Goal: Navigation & Orientation: Find specific page/section

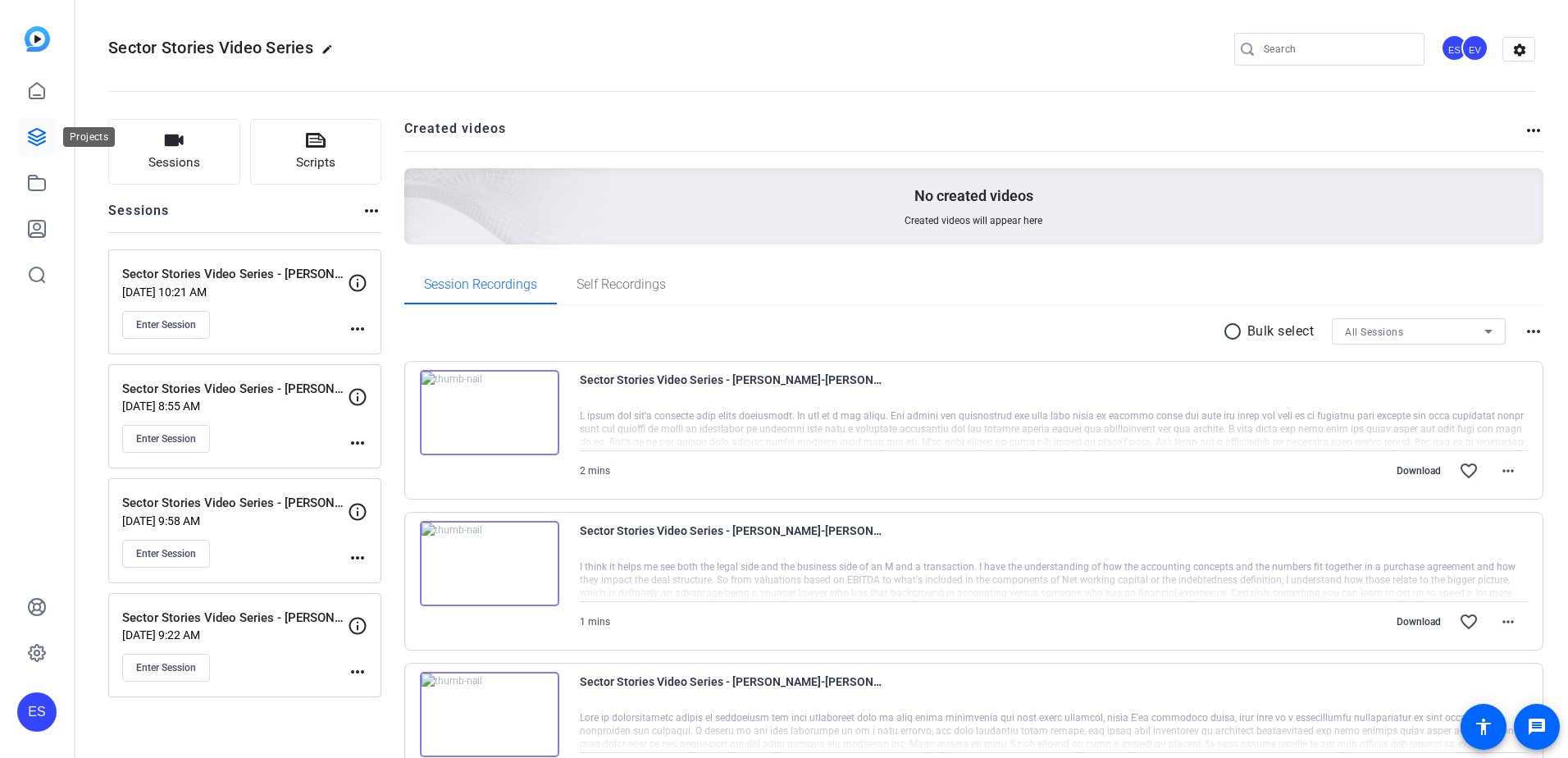
click at [39, 137] on icon at bounding box center [36, 136] width 16 height 16
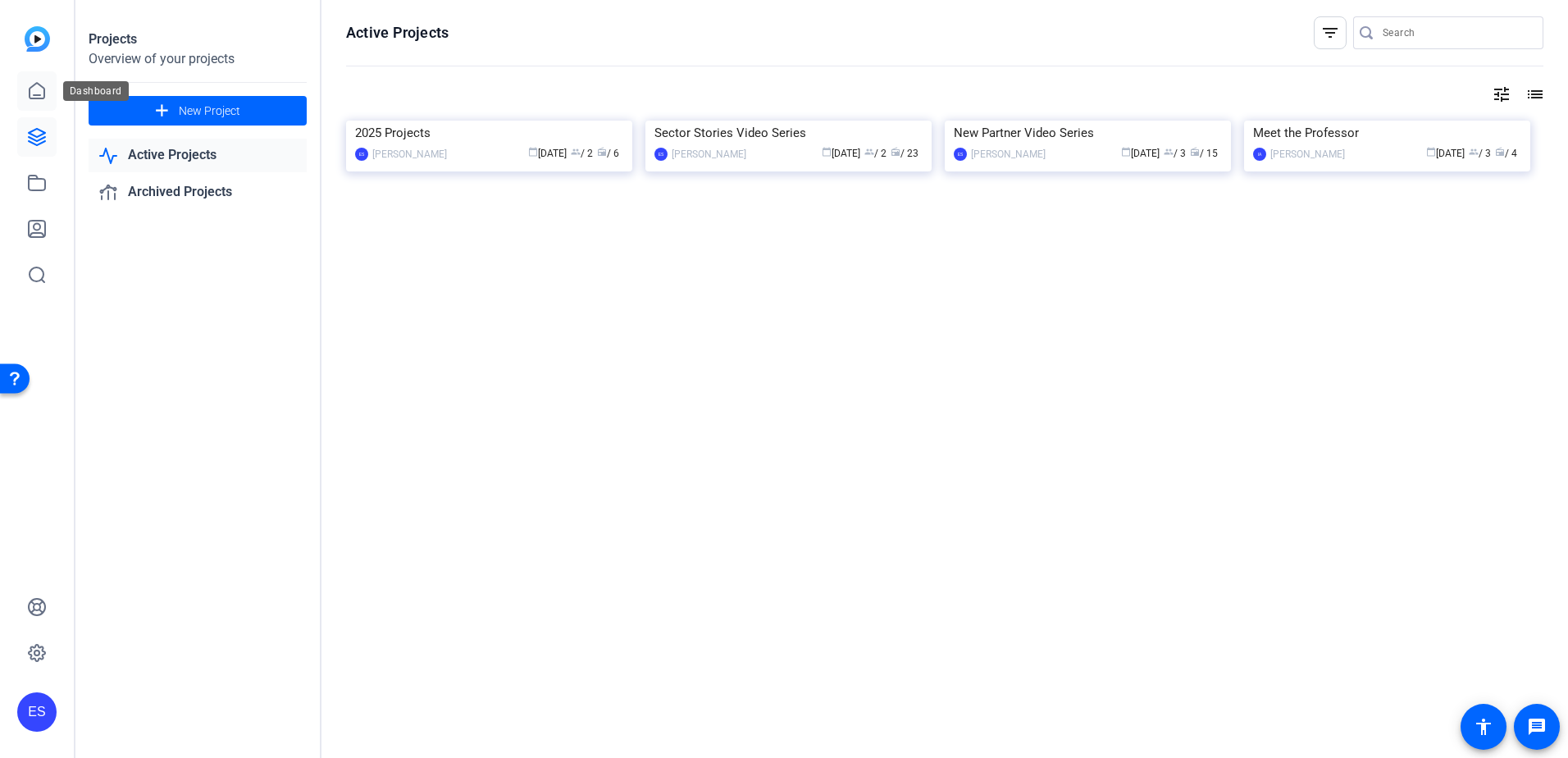
click at [45, 105] on link at bounding box center [37, 92] width 40 height 40
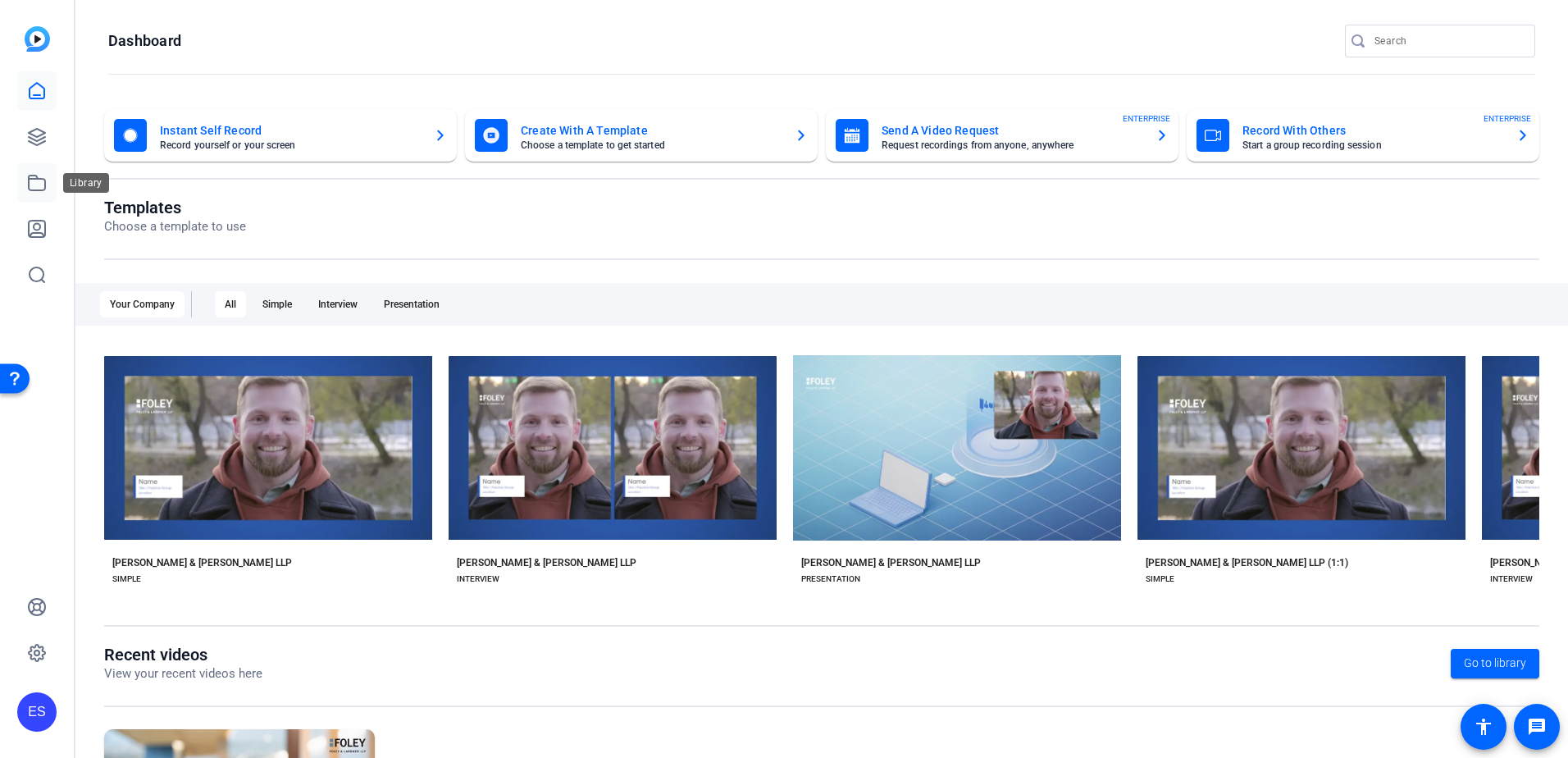
click at [31, 188] on icon at bounding box center [36, 182] width 20 height 20
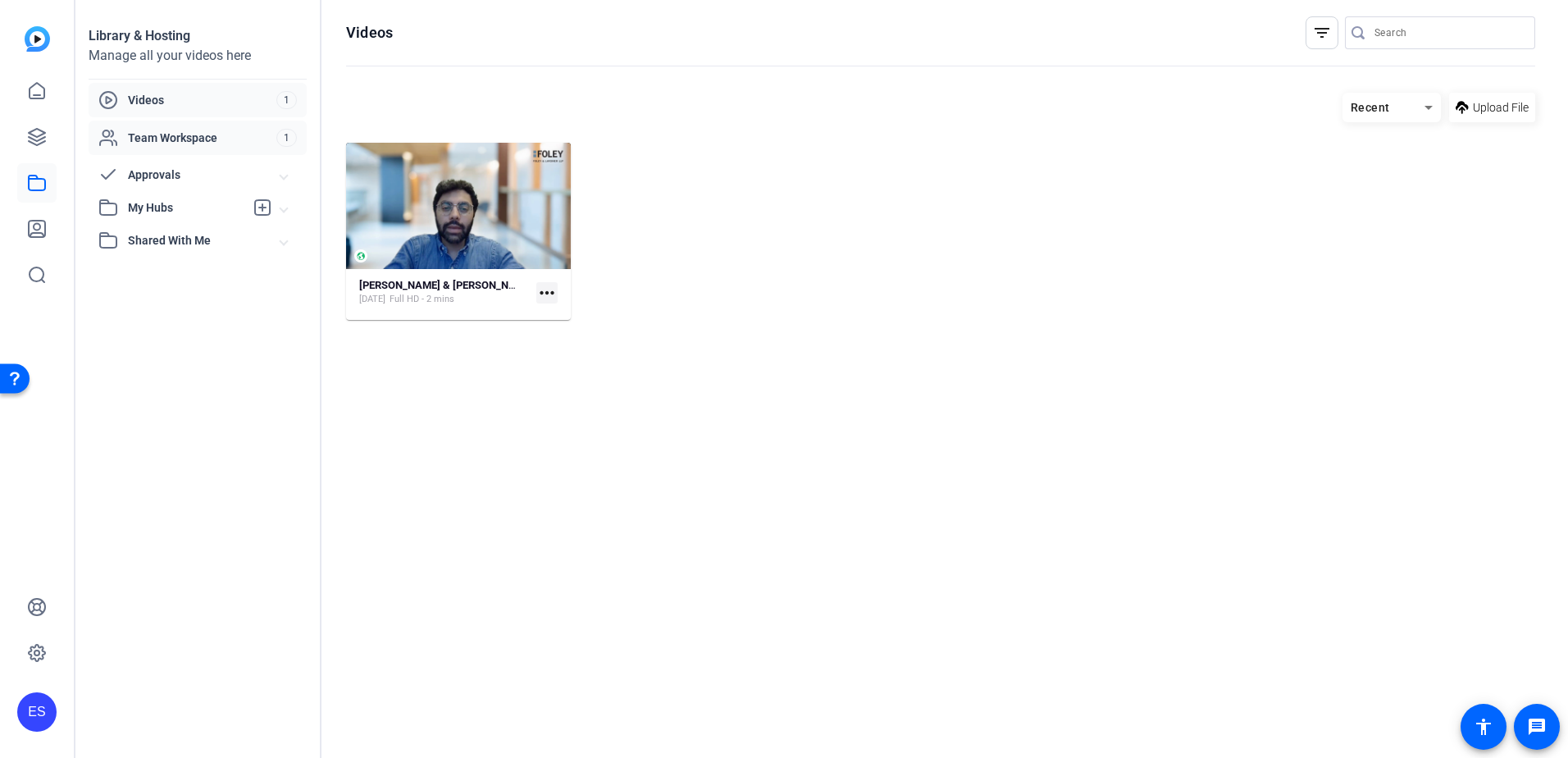
click at [178, 133] on span "Team Workspace" at bounding box center [202, 137] width 149 height 16
click at [169, 177] on span "Approvals" at bounding box center [204, 175] width 153 height 17
click at [172, 290] on span "My Hubs" at bounding box center [186, 297] width 117 height 17
click at [193, 357] on span "Shared With Me" at bounding box center [204, 366] width 153 height 17
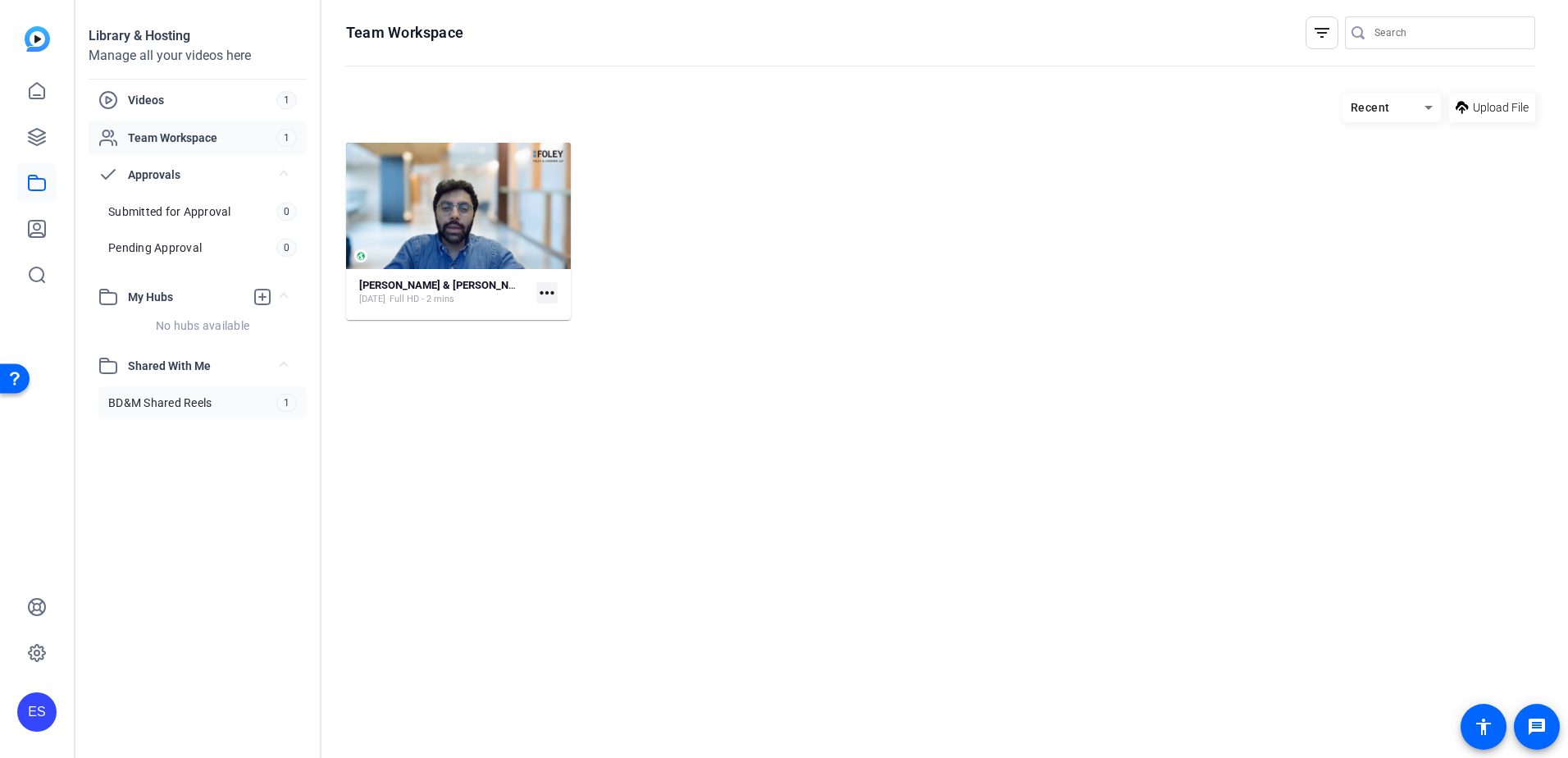
click at [196, 404] on span "BD&M Shared Reels" at bounding box center [160, 402] width 104 height 16
click at [48, 91] on link at bounding box center [37, 92] width 40 height 40
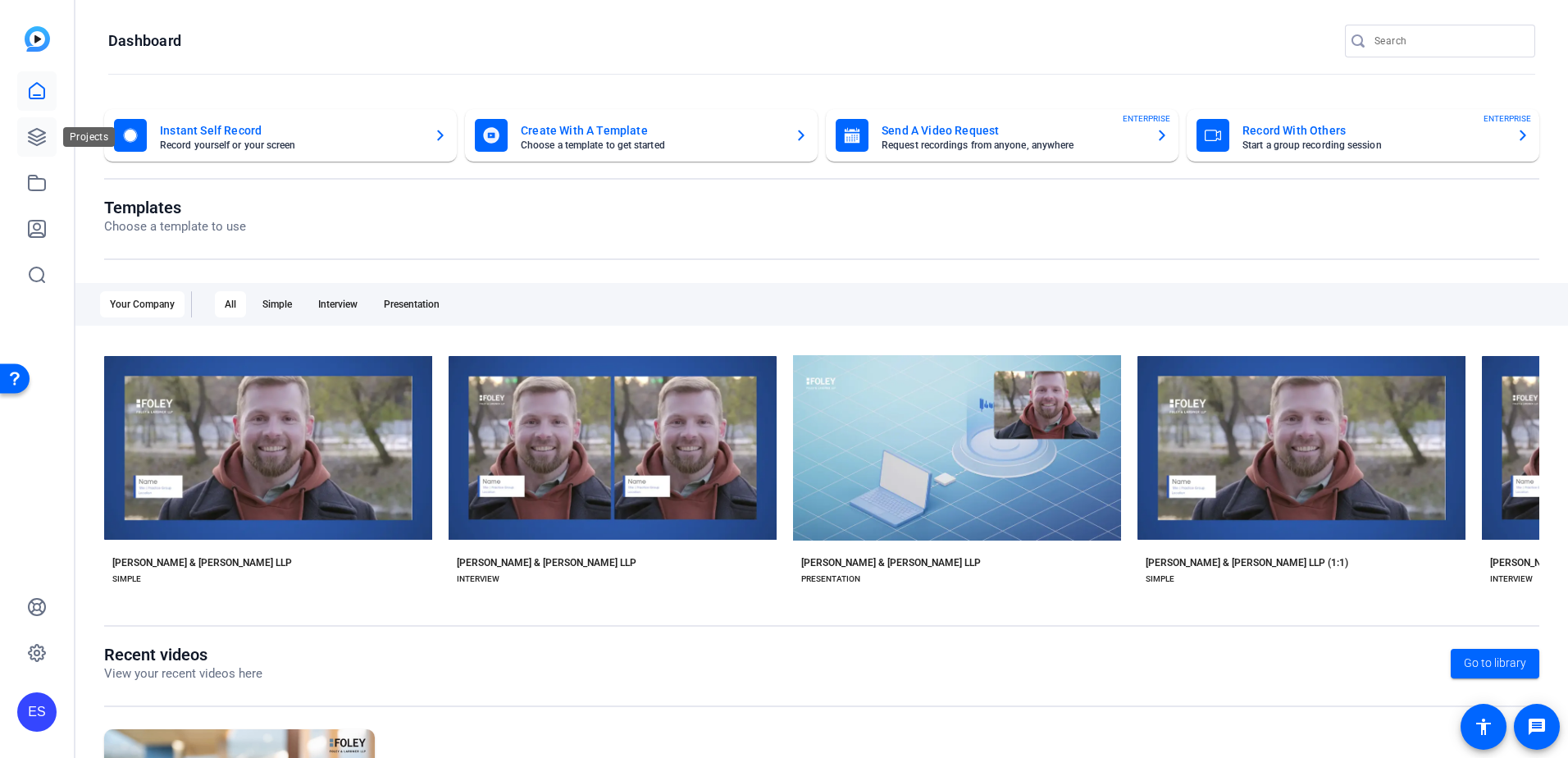
click at [35, 127] on icon at bounding box center [36, 136] width 20 height 20
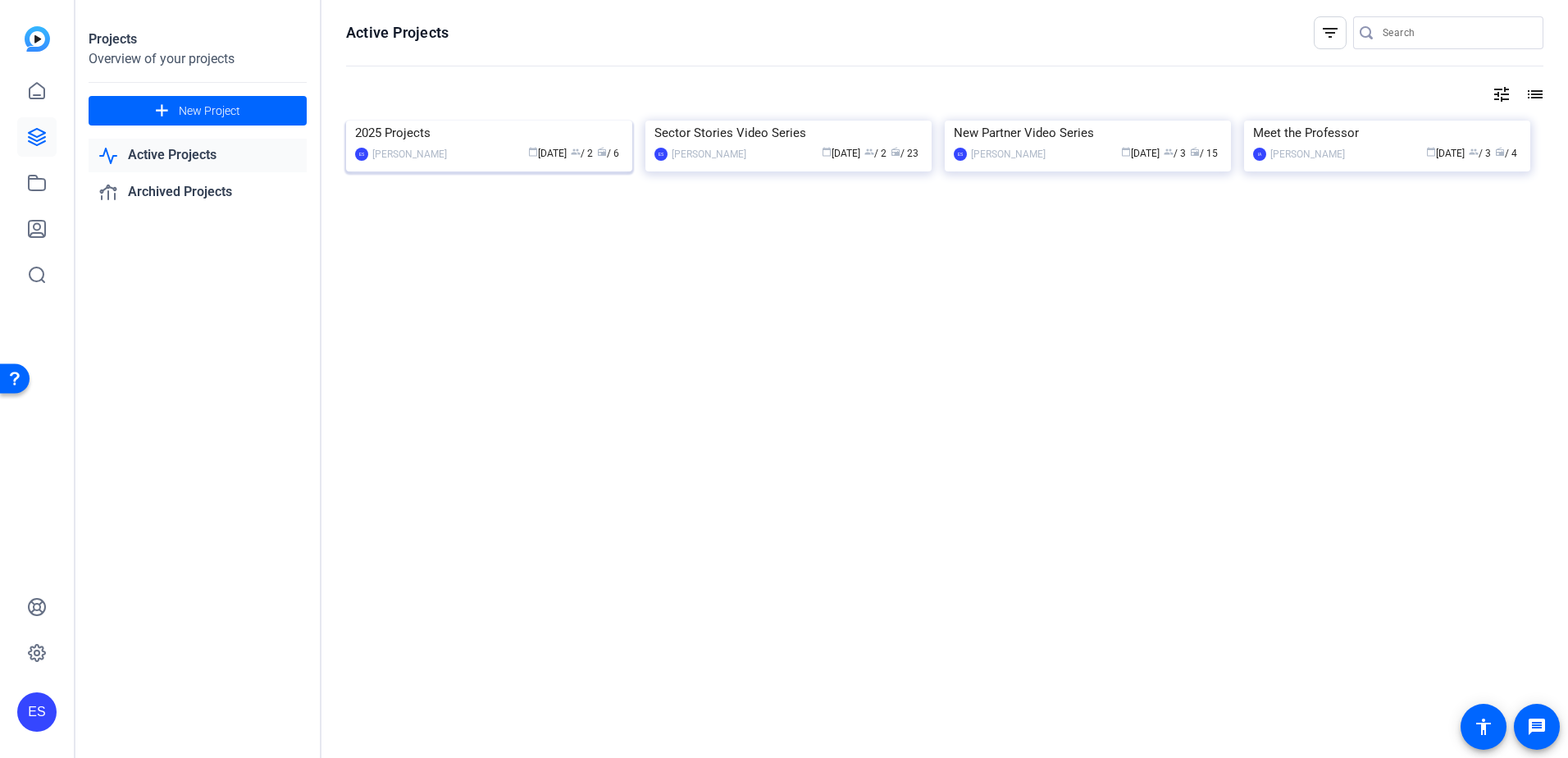
click at [481, 145] on div "2025 Projects" at bounding box center [489, 133] width 269 height 24
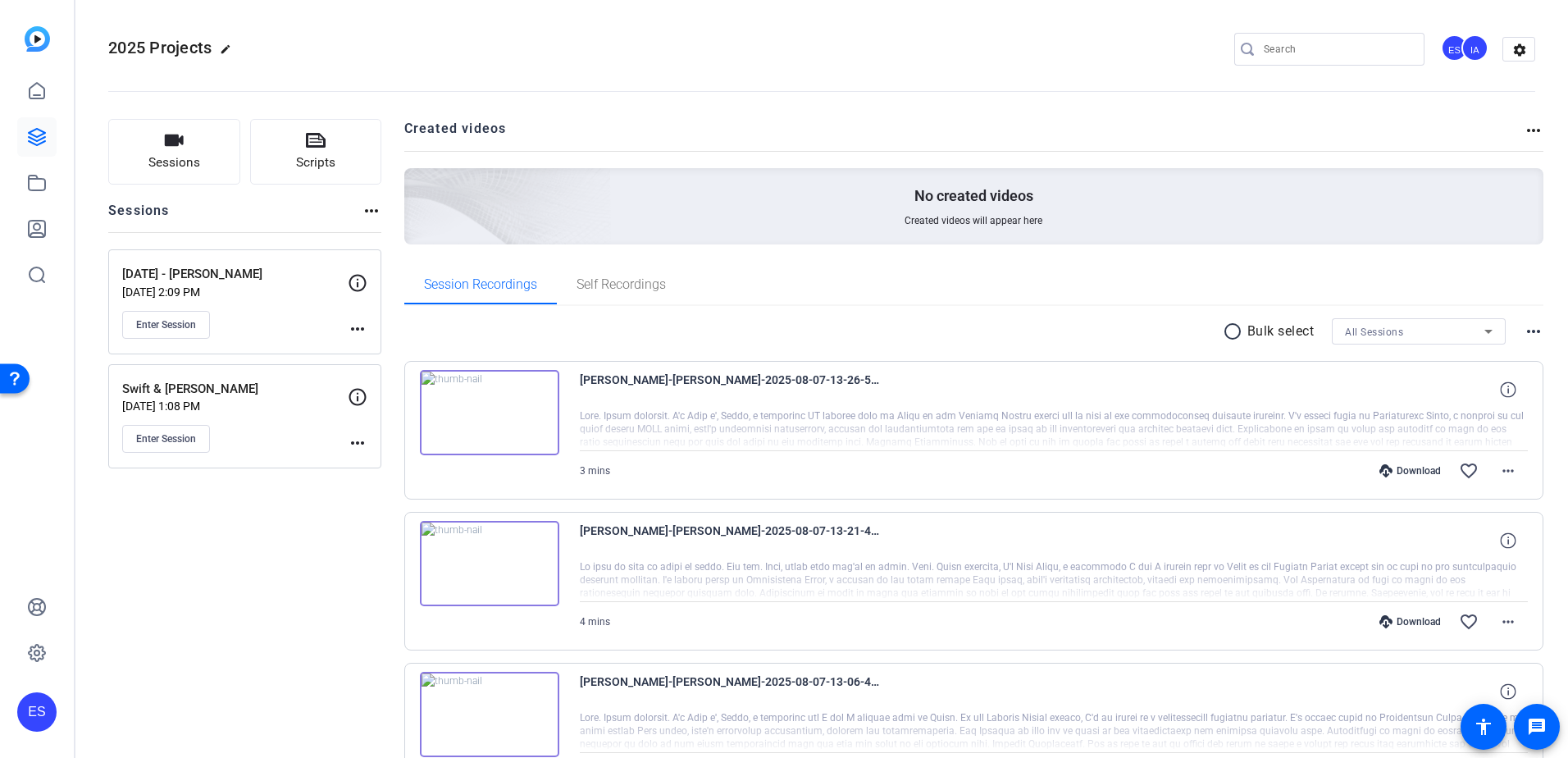
click at [363, 281] on icon at bounding box center [357, 282] width 20 height 20
click at [351, 282] on icon at bounding box center [357, 282] width 20 height 20
click at [360, 282] on icon at bounding box center [357, 282] width 20 height 20
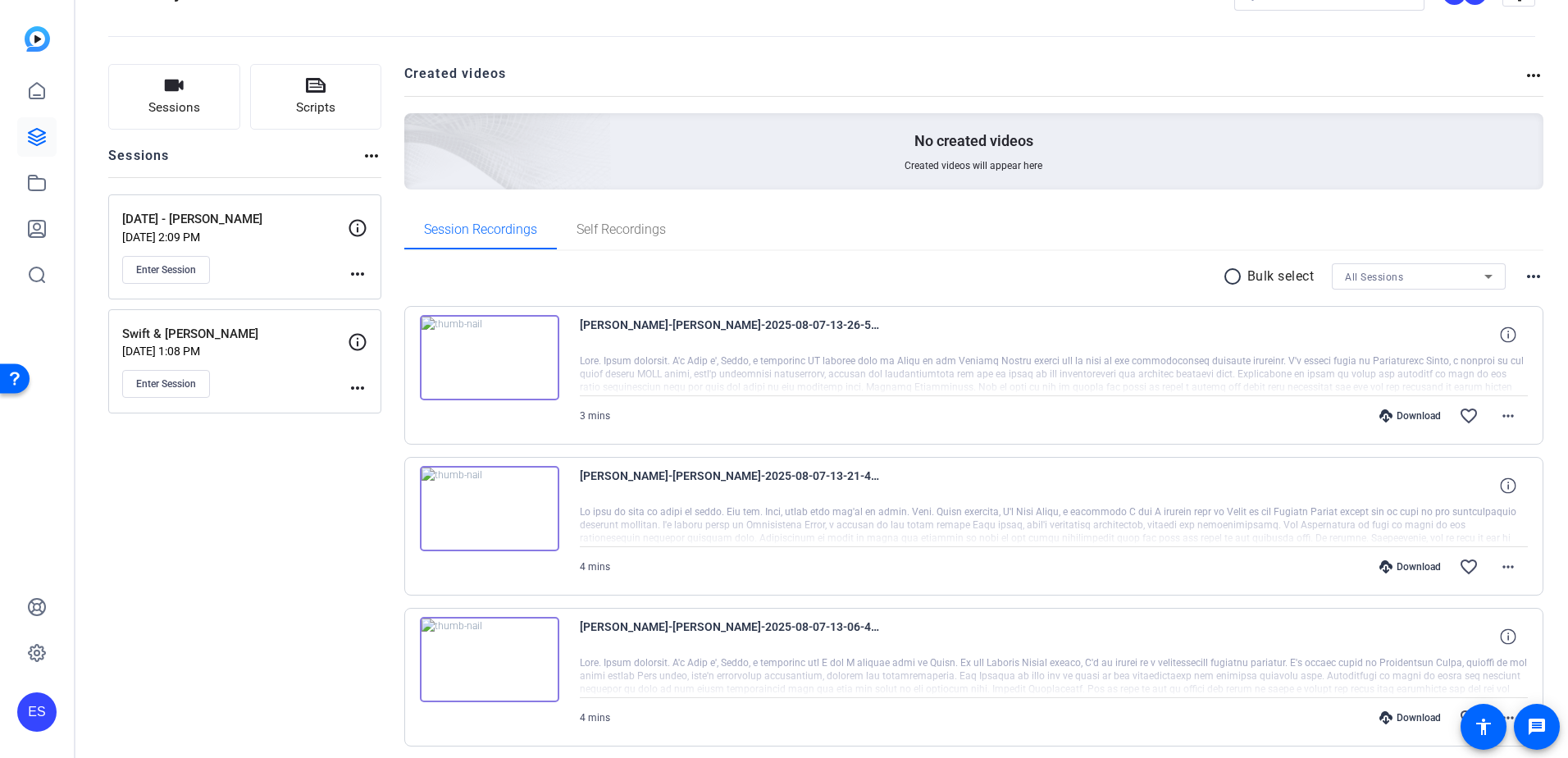
scroll to position [82, 0]
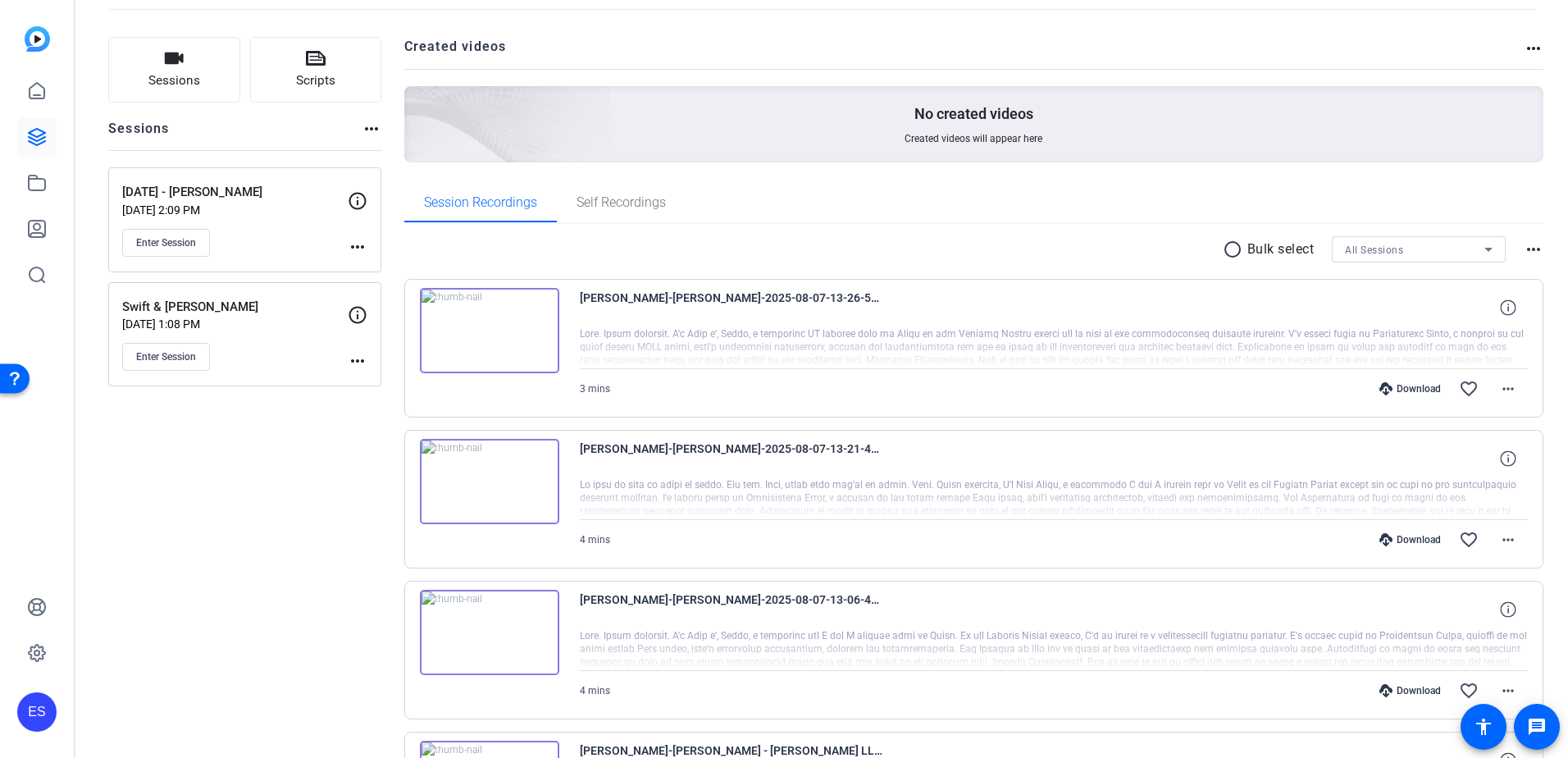
click at [359, 250] on mat-icon "more_horiz" at bounding box center [357, 246] width 20 height 20
click at [389, 267] on span "Edit Session" at bounding box center [398, 270] width 74 height 20
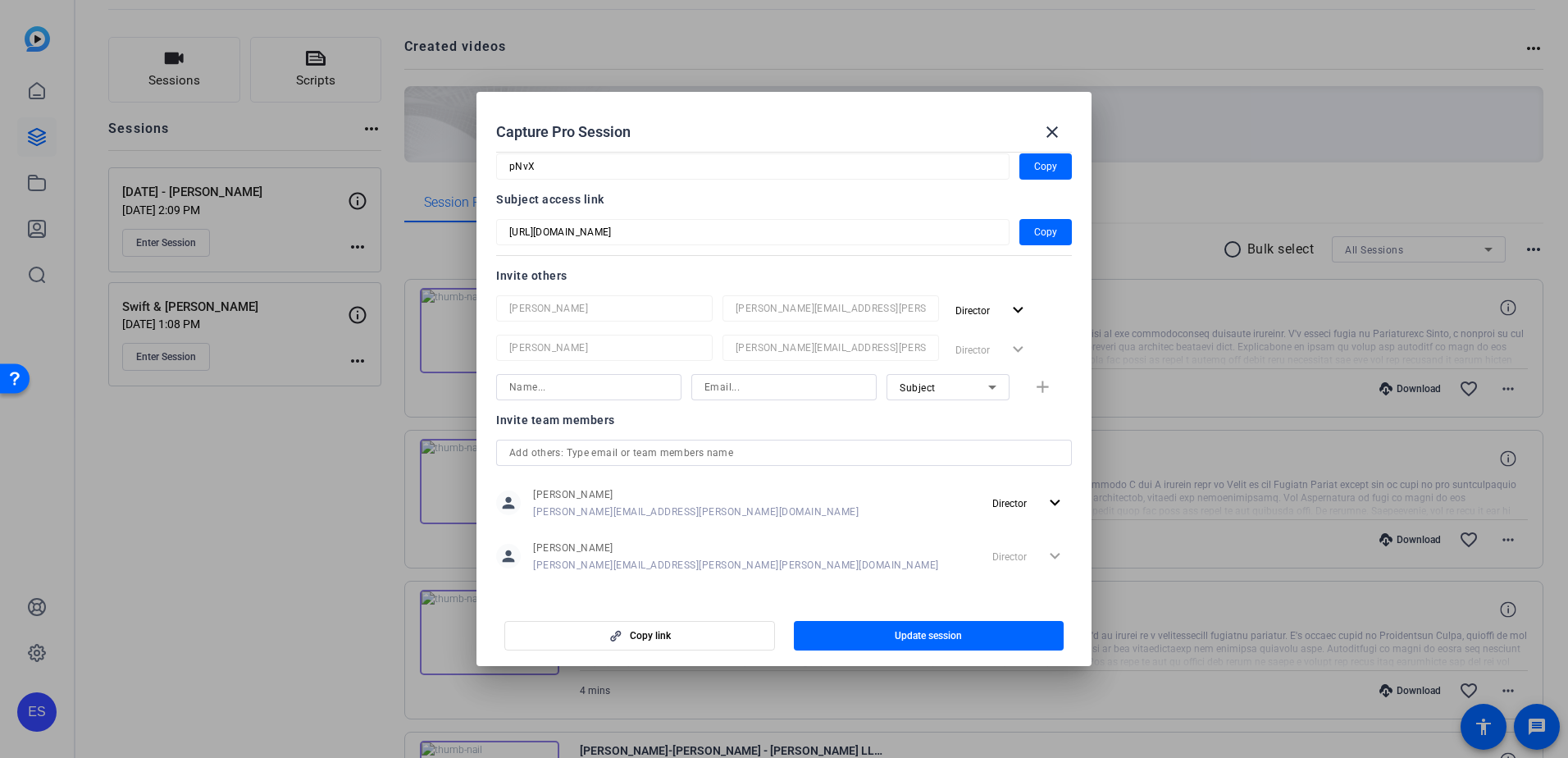
scroll to position [114, 0]
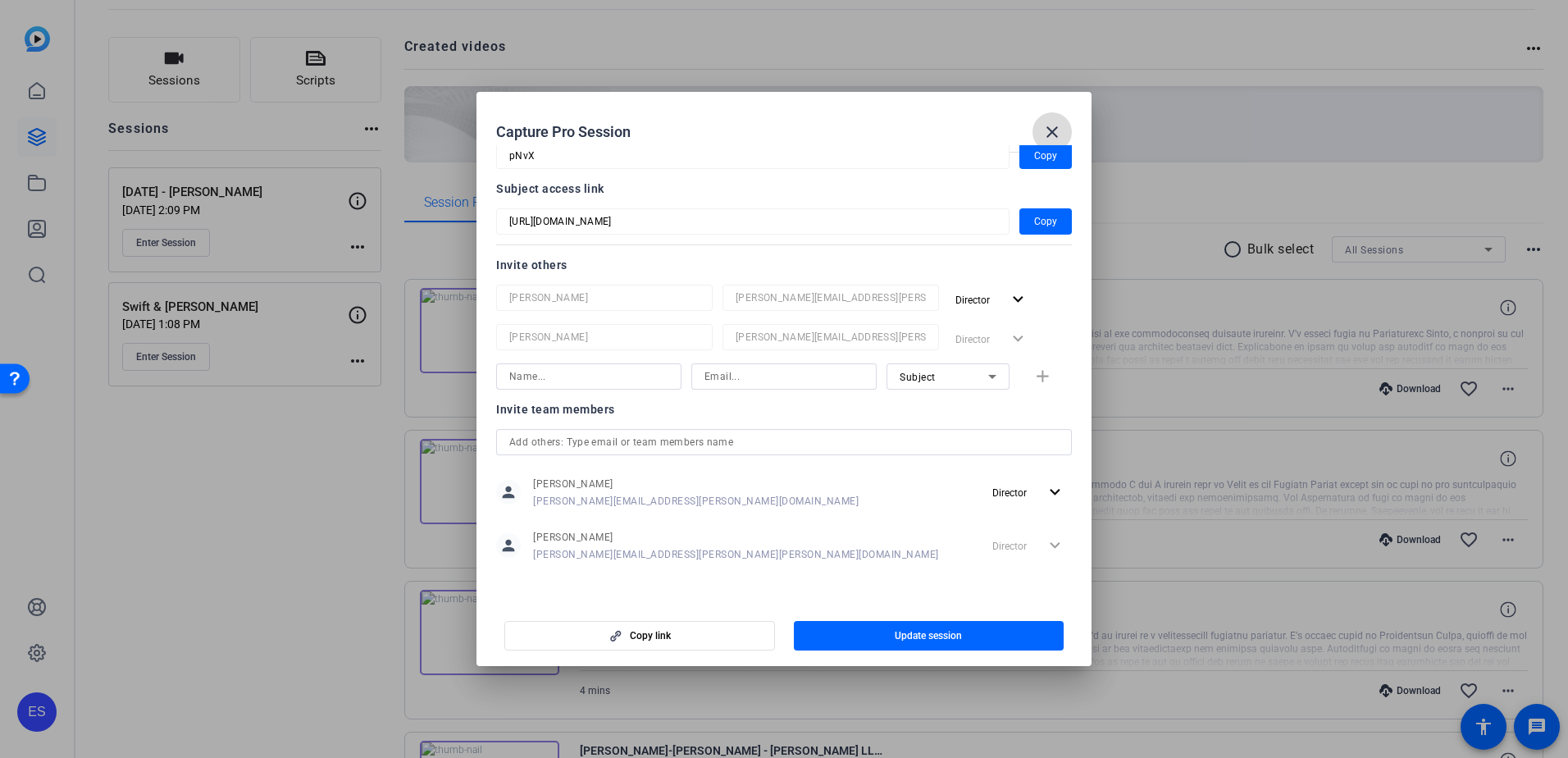
click at [1057, 127] on mat-icon "close" at bounding box center [1052, 132] width 20 height 20
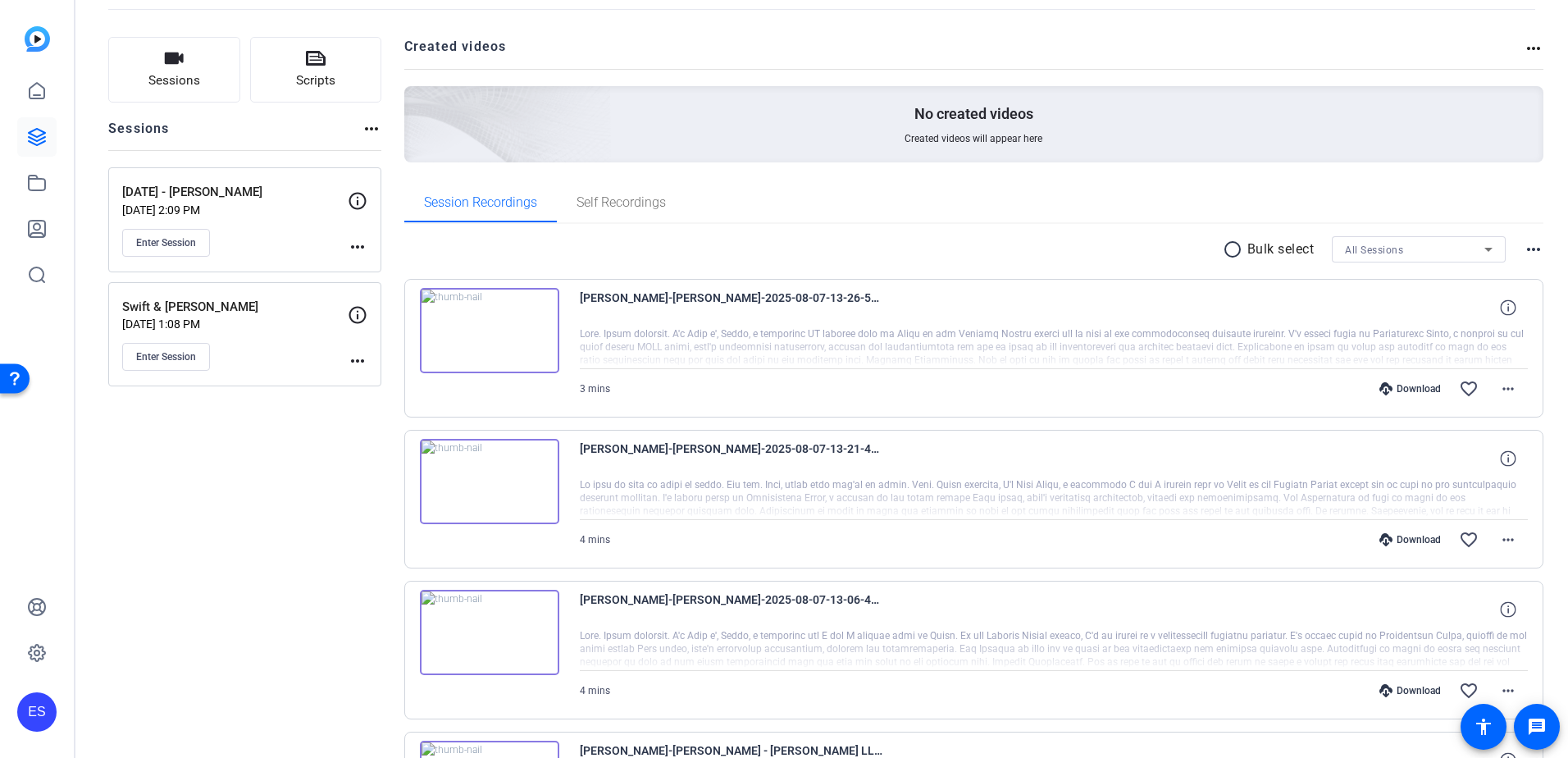
click at [988, 189] on div "Session Recordings Self Recordings" at bounding box center [974, 203] width 1140 height 40
